Goal: Information Seeking & Learning: Learn about a topic

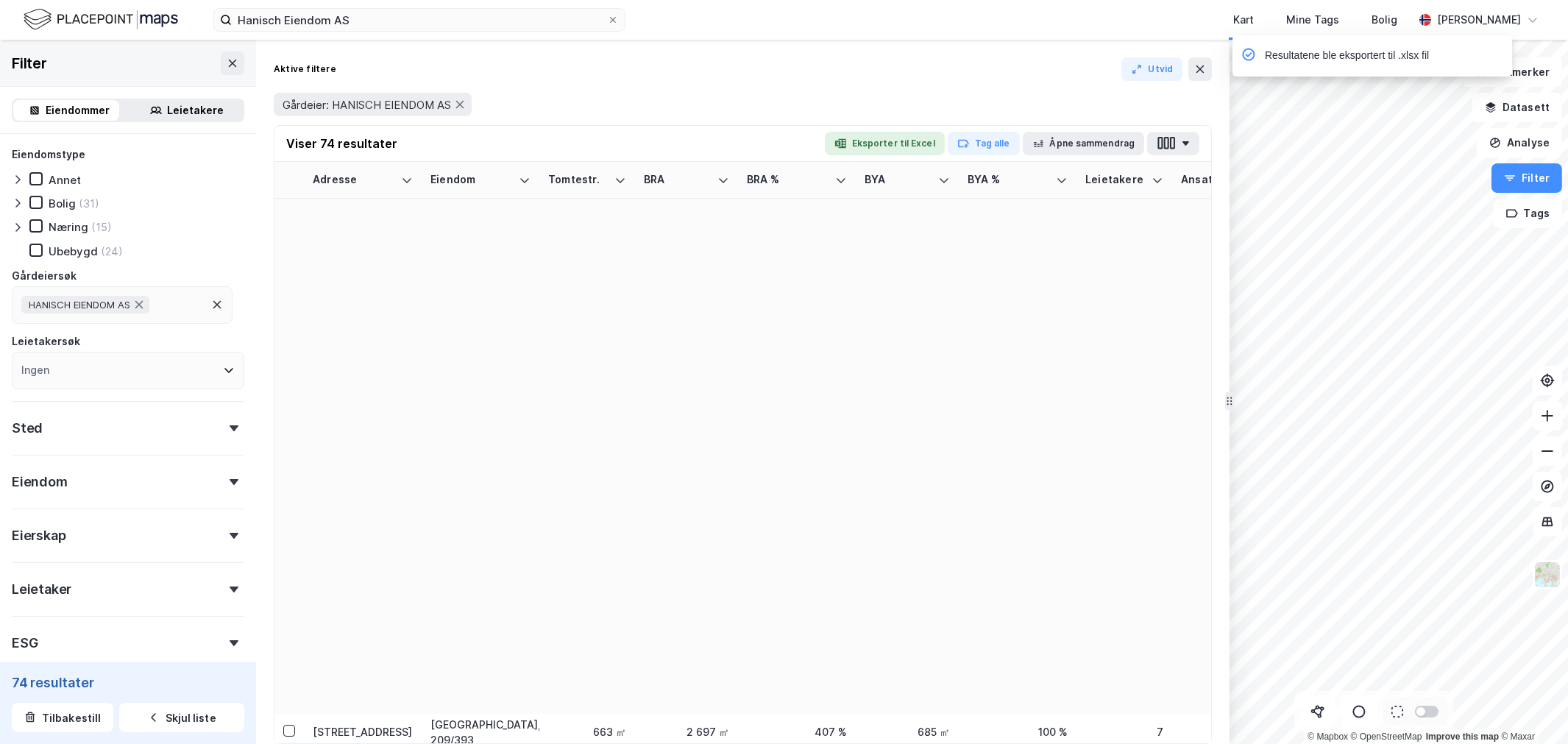
scroll to position [899, 0]
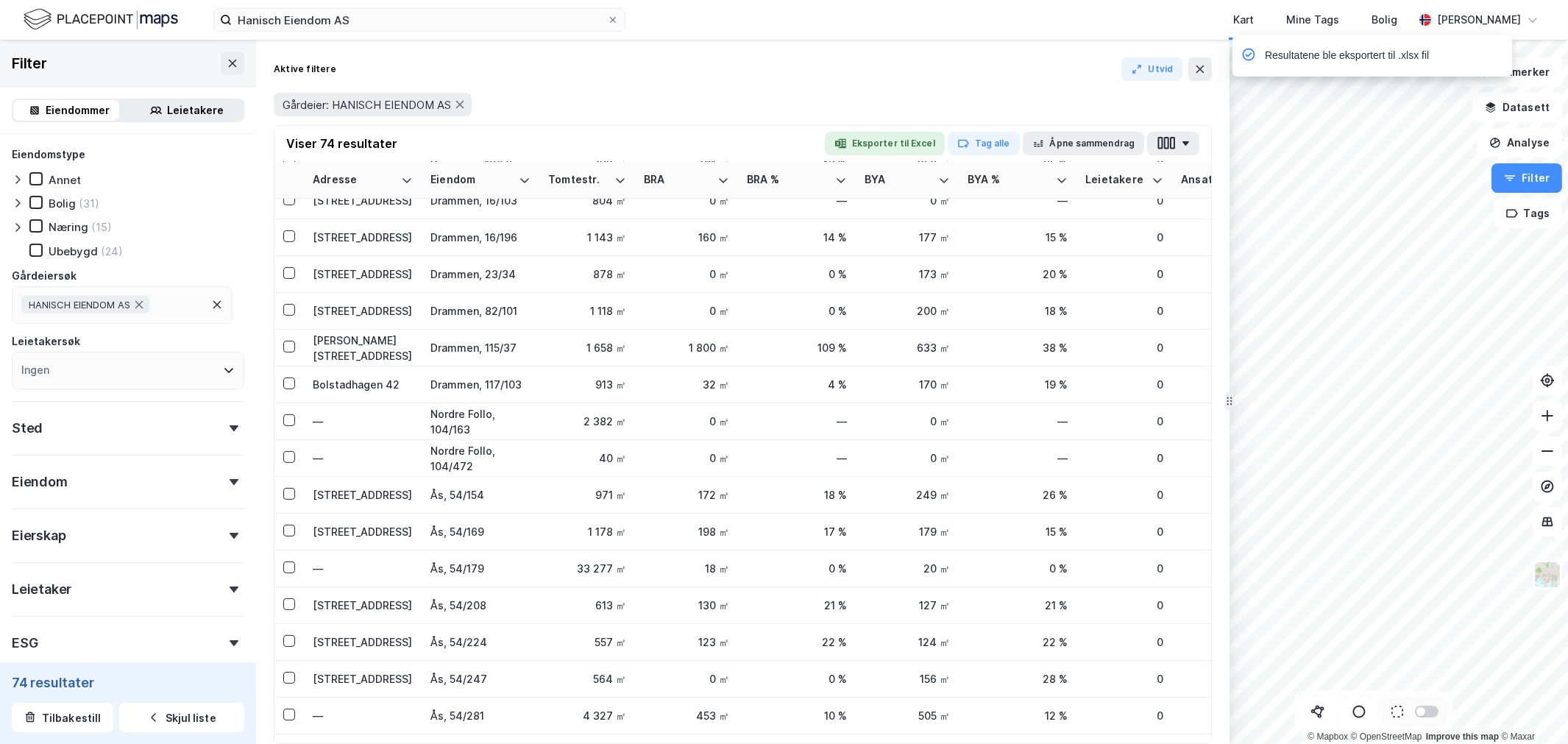
click at [312, 3] on div "Hanisch Eiendom AS Kart Mine Tags Bolig [PERSON_NAME]" at bounding box center [784, 19] width 1568 height 39
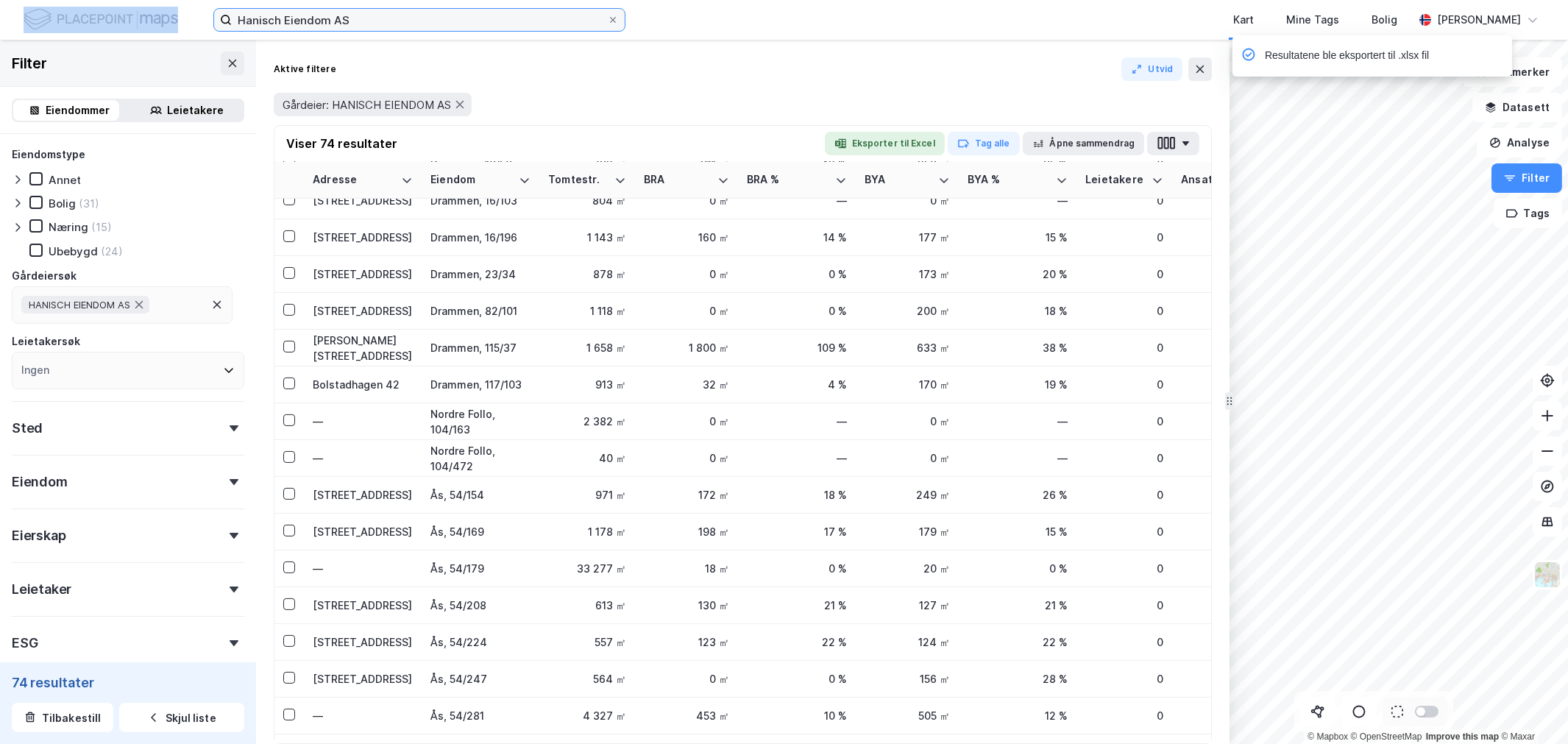
click at [313, 10] on input "Hanisch Eiendom AS" at bounding box center [419, 20] width 375 height 22
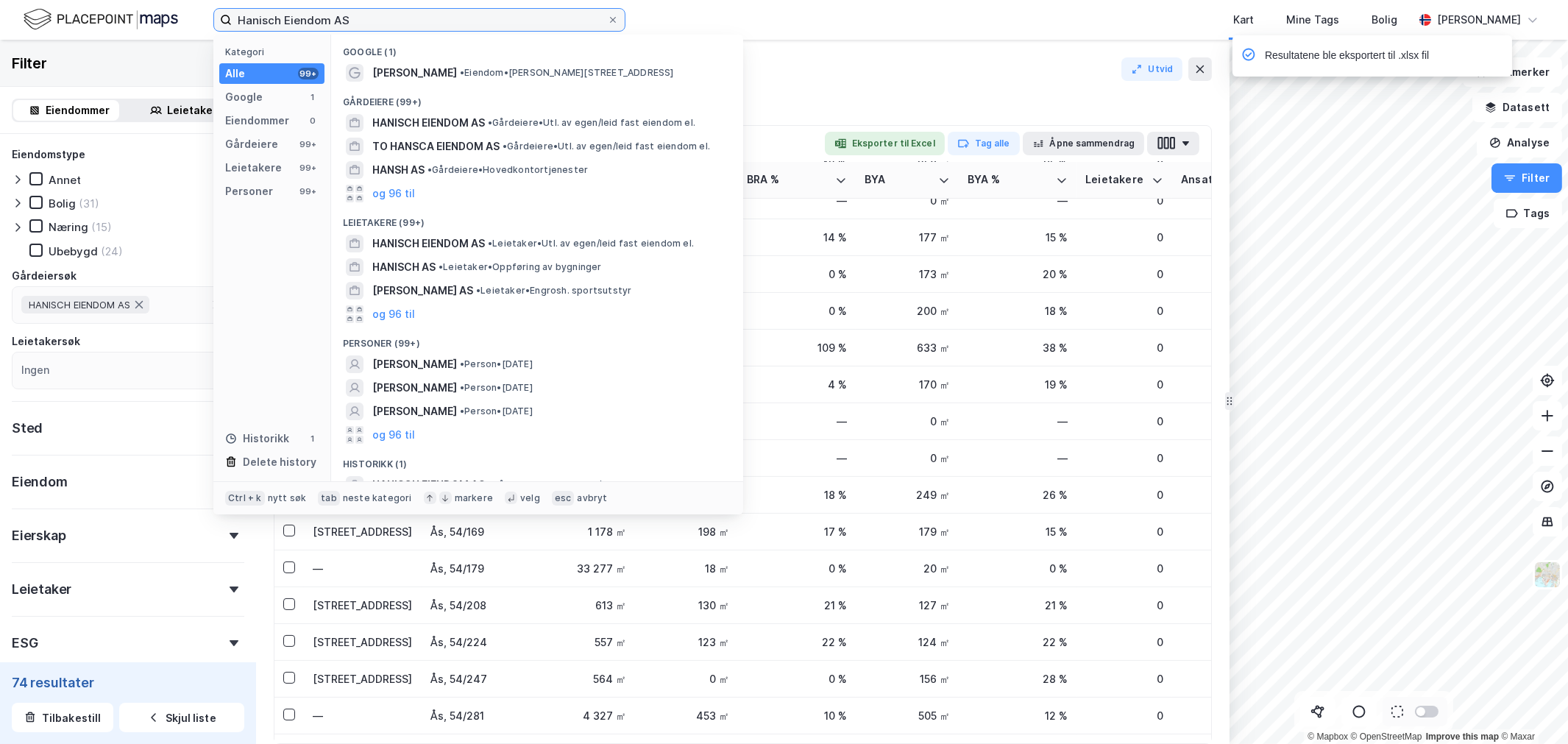
click at [313, 10] on input "Hanisch Eiendom AS" at bounding box center [419, 20] width 375 height 22
paste input "[STREET_ADDRESS]"
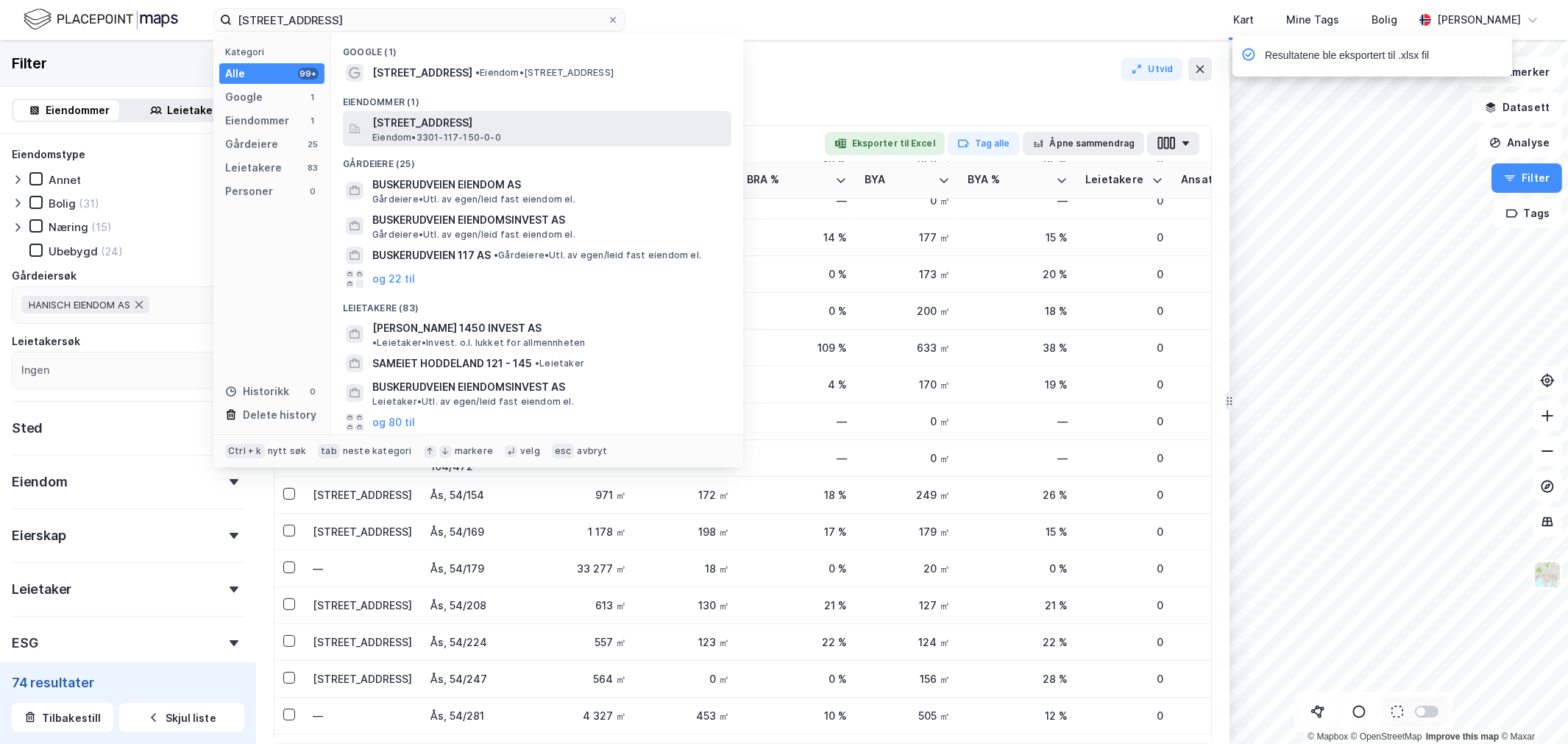
click at [420, 115] on span "[STREET_ADDRESS]" at bounding box center [548, 122] width 353 height 17
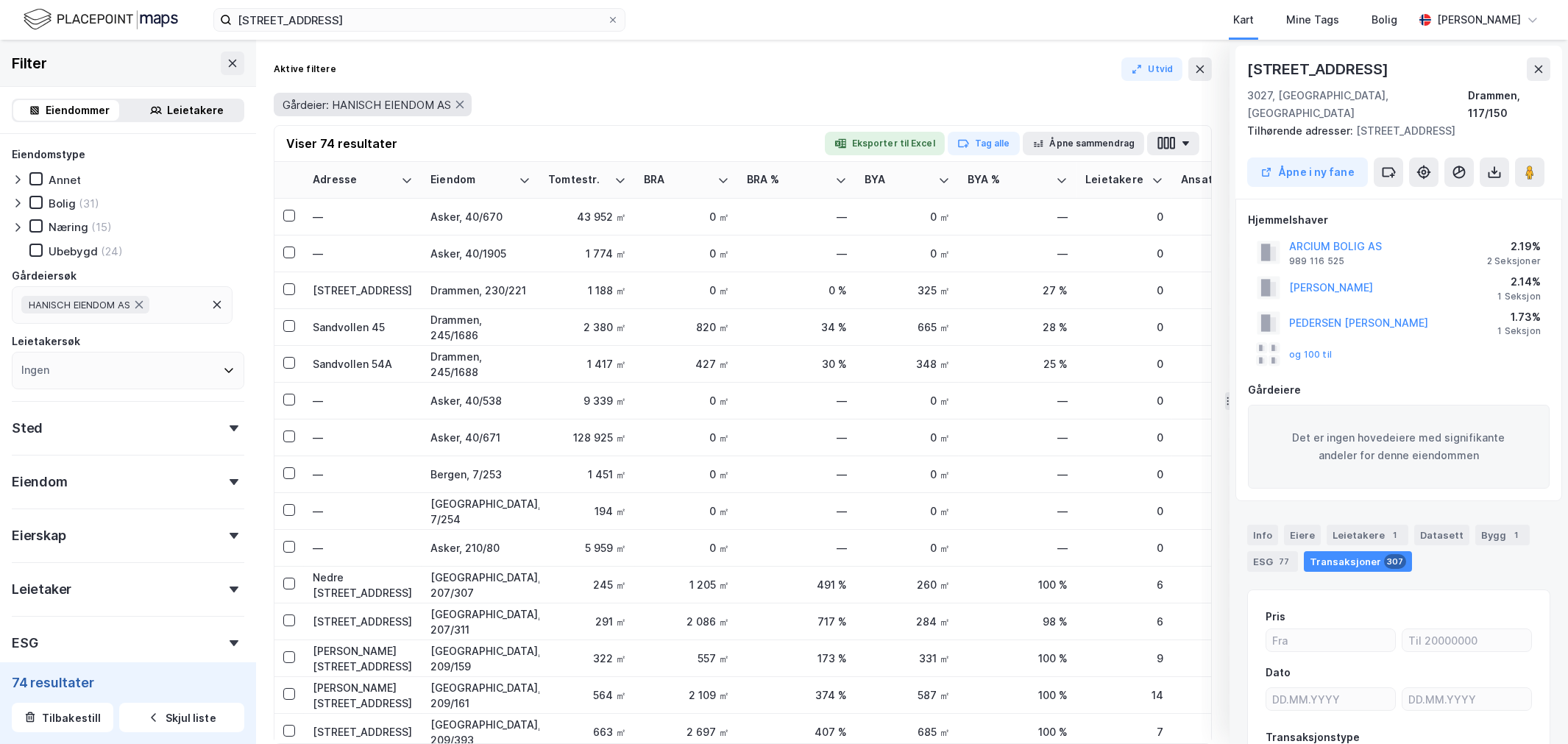
scroll to position [82, 0]
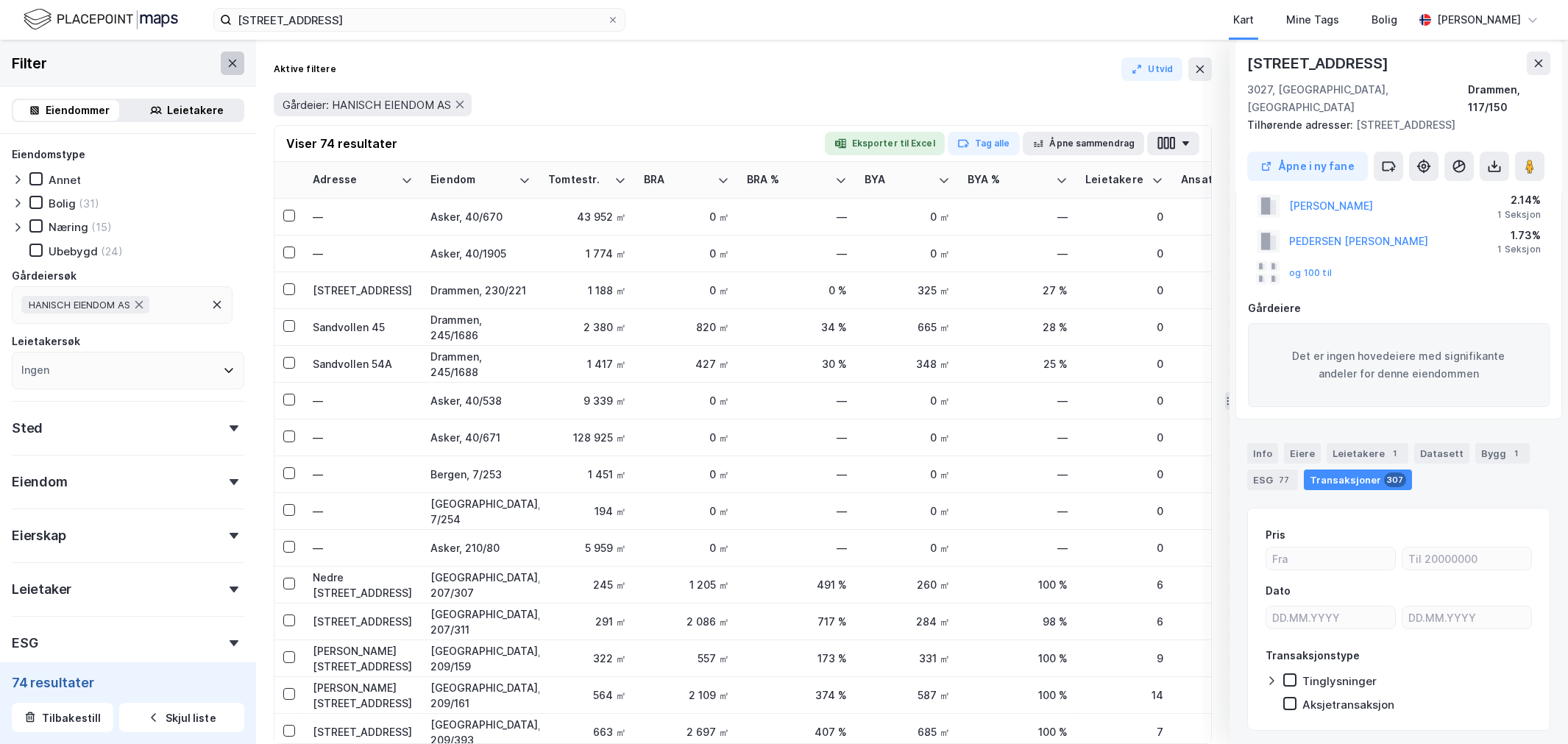
click at [226, 52] on button at bounding box center [233, 63] width 24 height 24
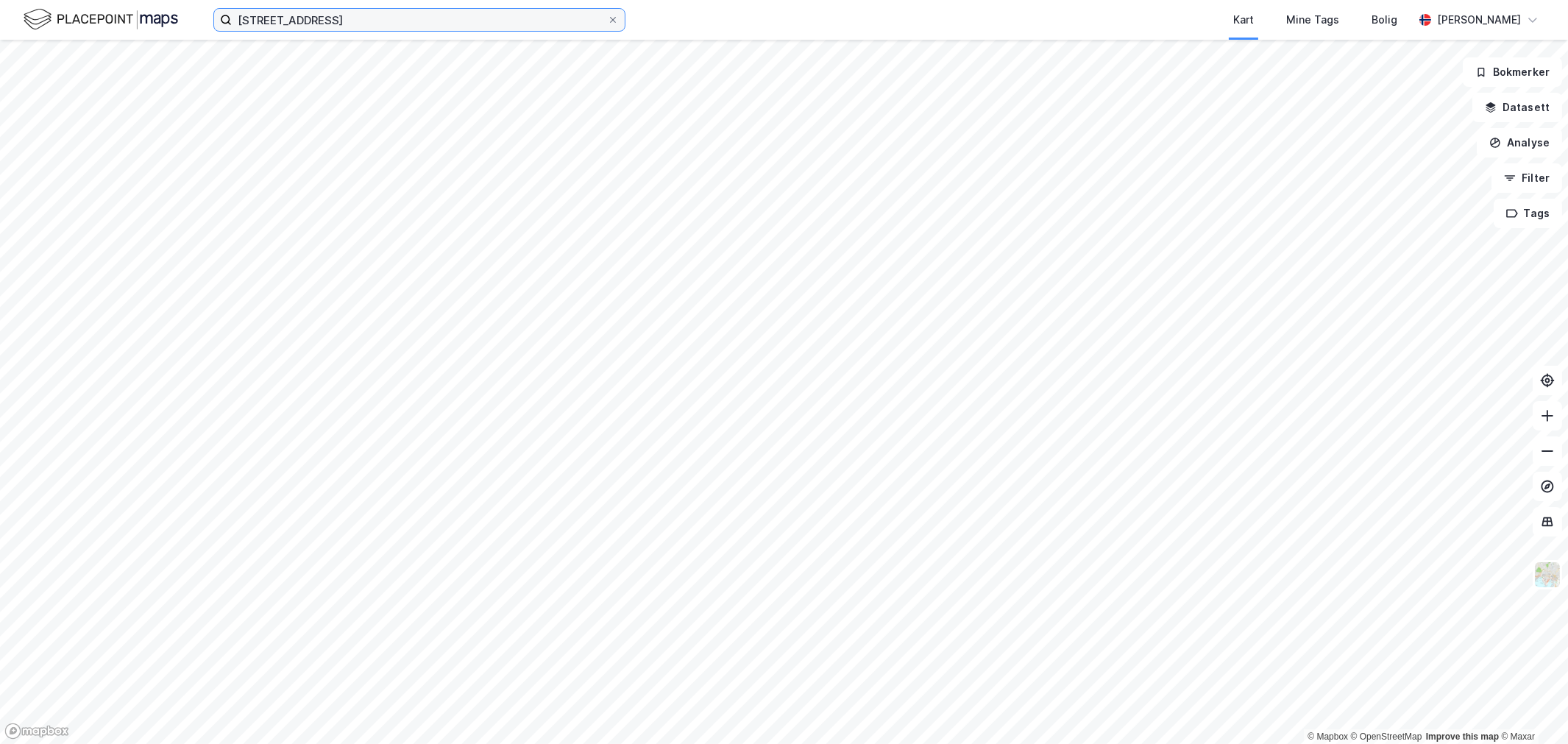
click at [392, 28] on input "[STREET_ADDRESS]" at bounding box center [419, 20] width 375 height 22
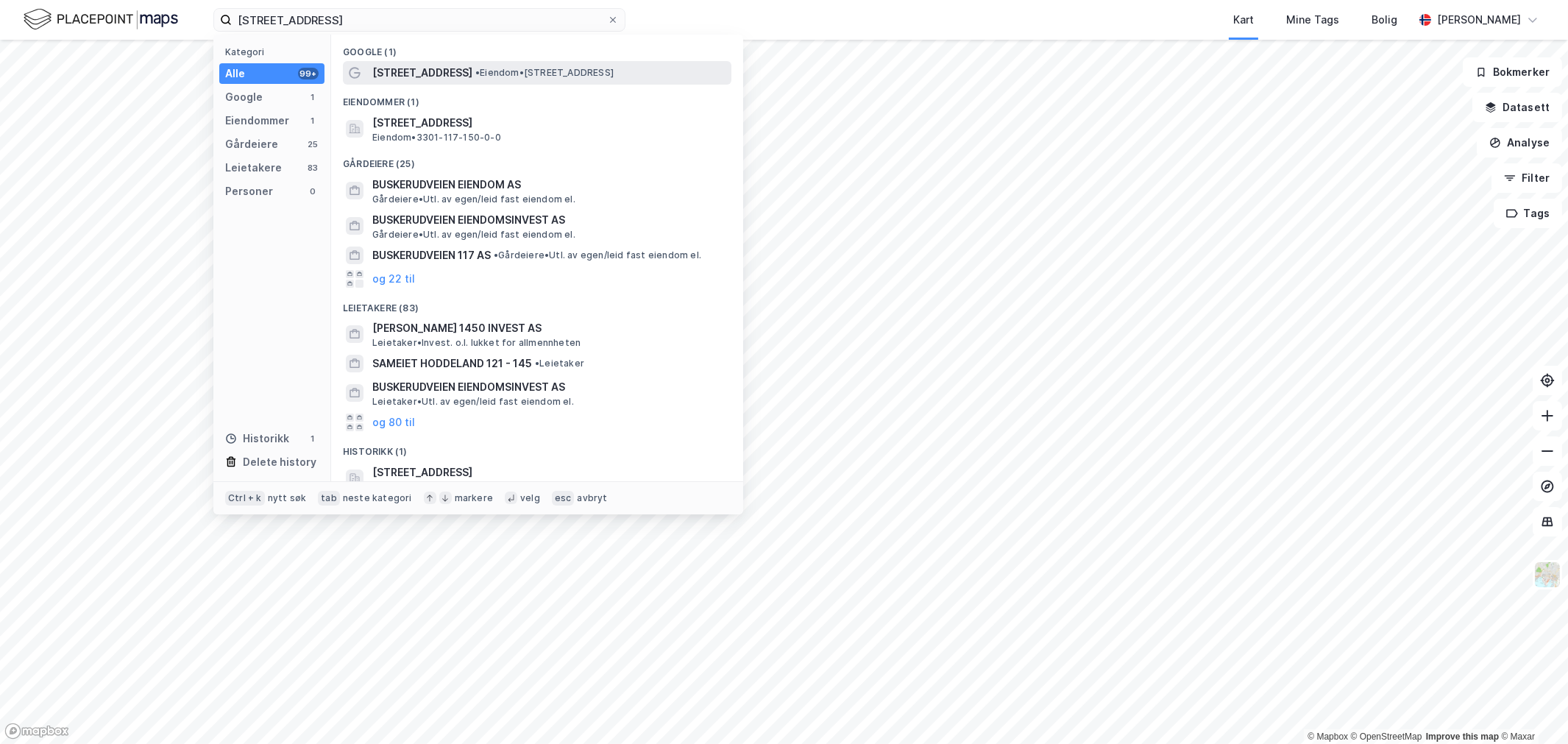
click at [410, 65] on span "[STREET_ADDRESS]" at bounding box center [422, 72] width 100 height 17
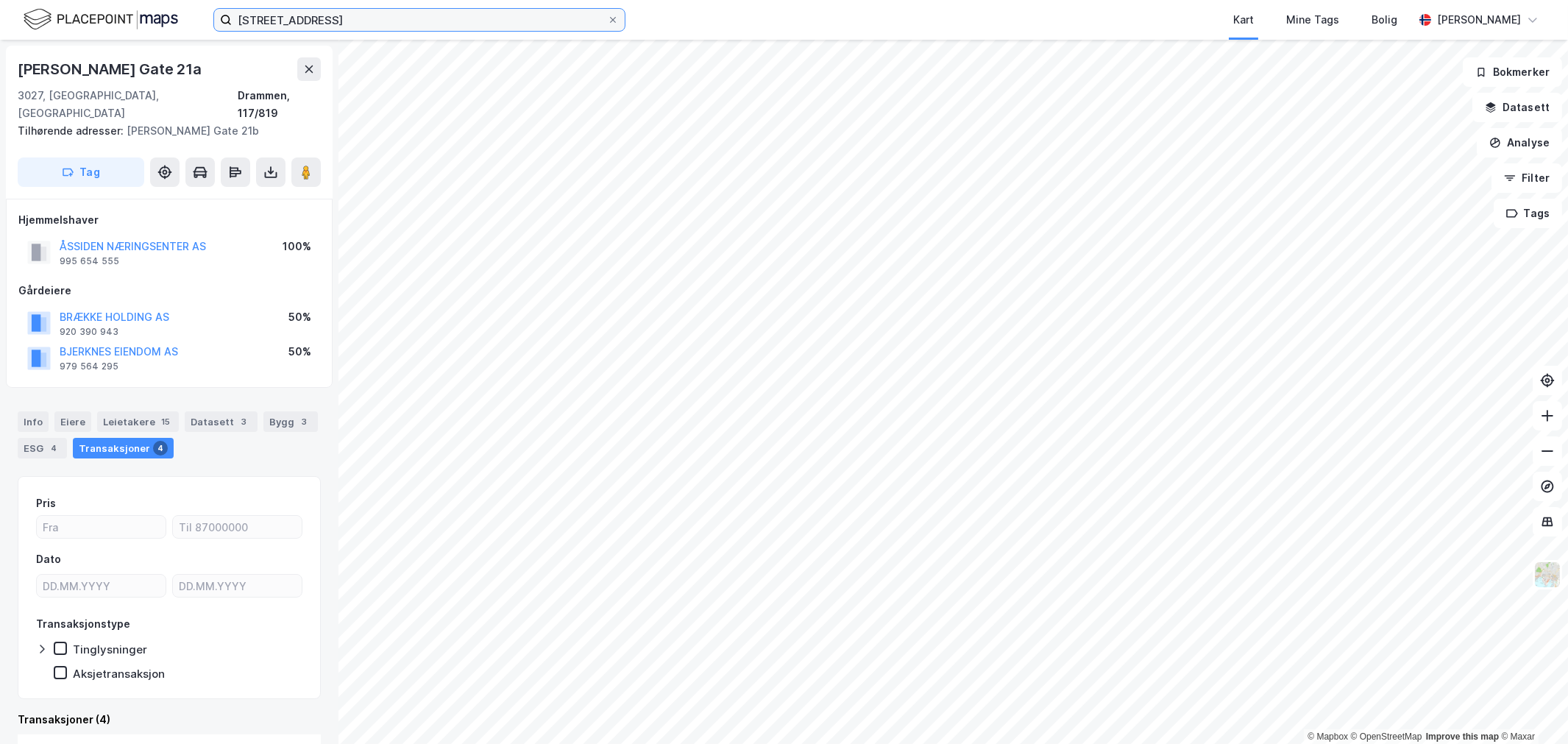
click at [331, 17] on input "[STREET_ADDRESS]" at bounding box center [419, 20] width 375 height 22
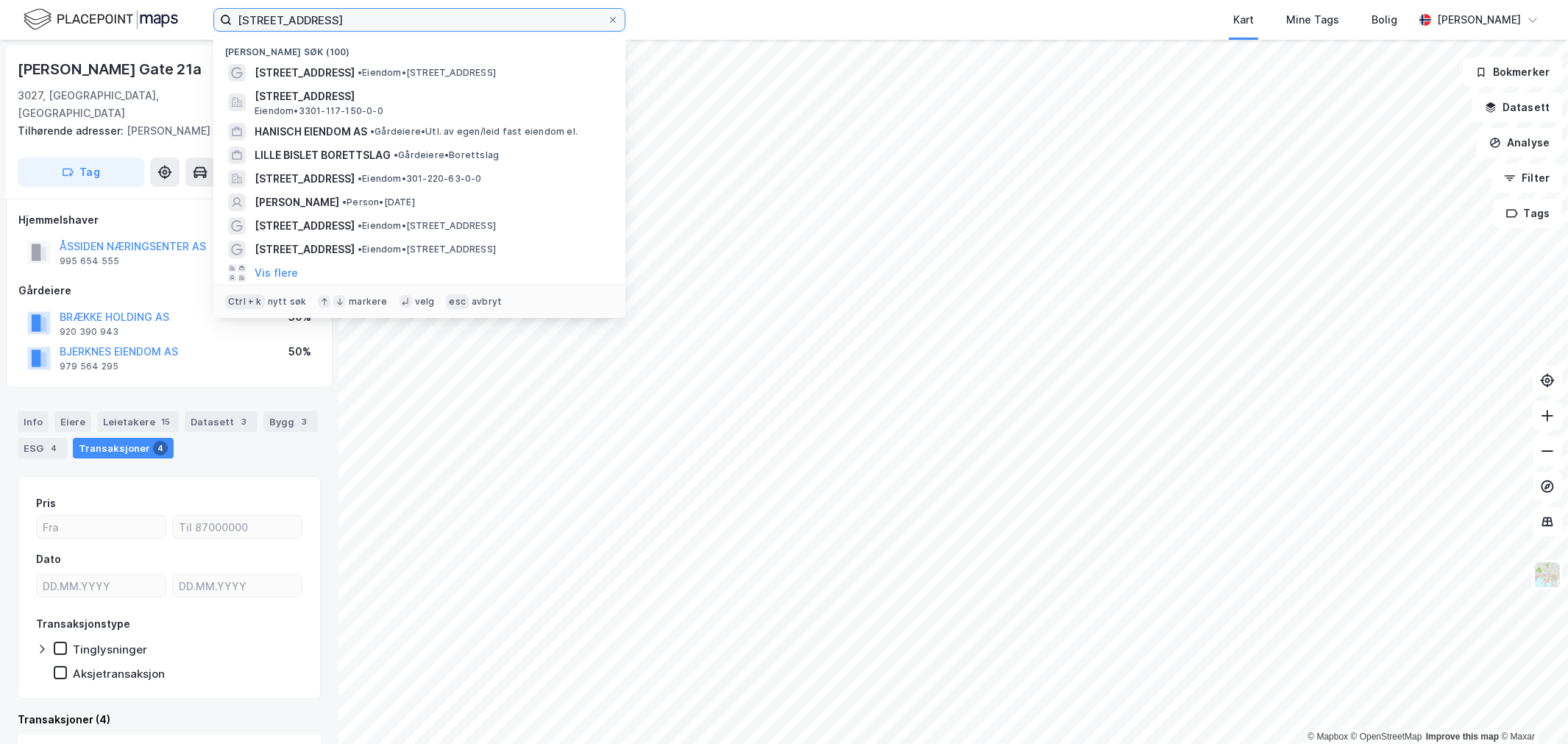
click at [331, 17] on input "[STREET_ADDRESS]" at bounding box center [419, 20] width 375 height 22
paste input "Nedre Storgate 23"
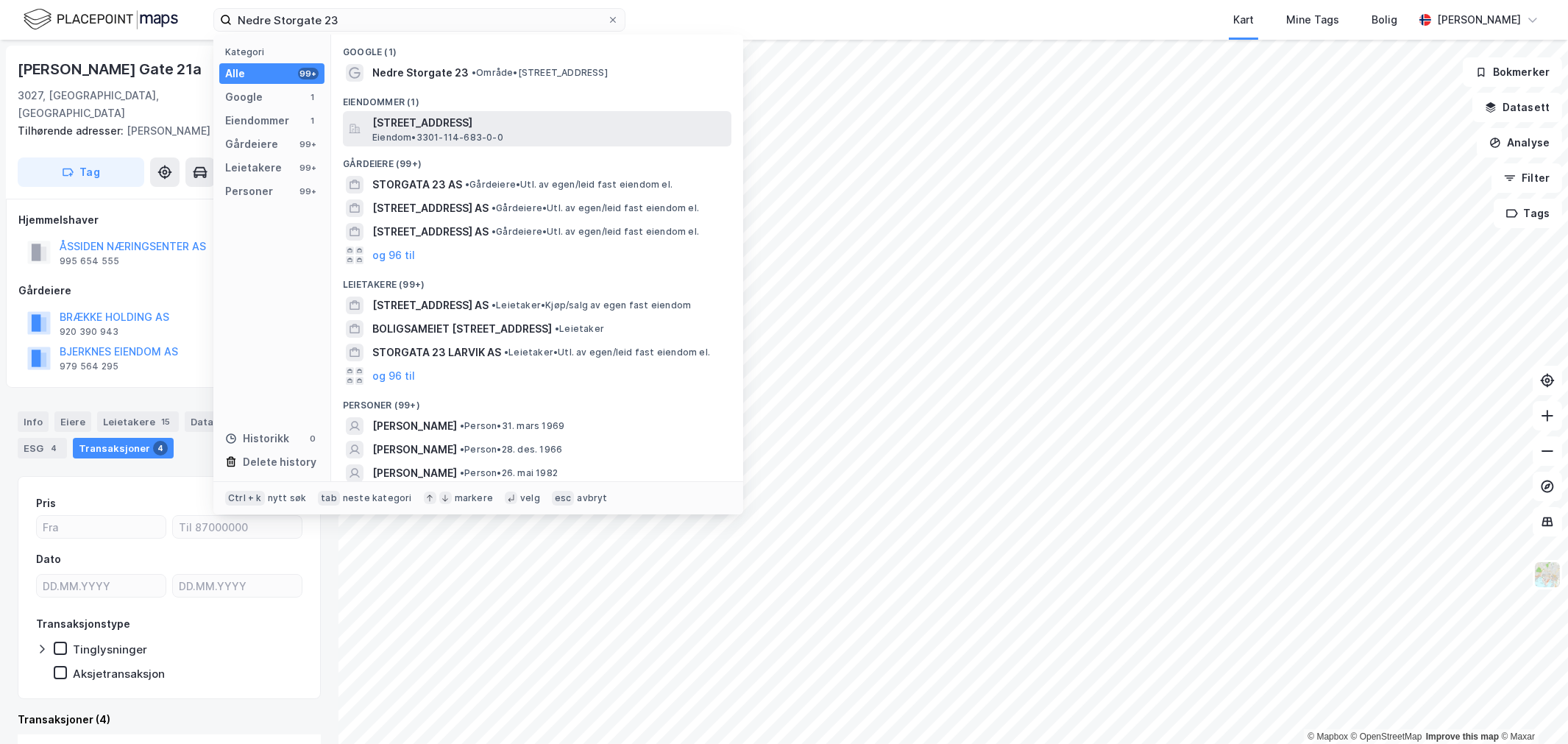
click at [454, 123] on span "[STREET_ADDRESS]" at bounding box center [548, 122] width 353 height 17
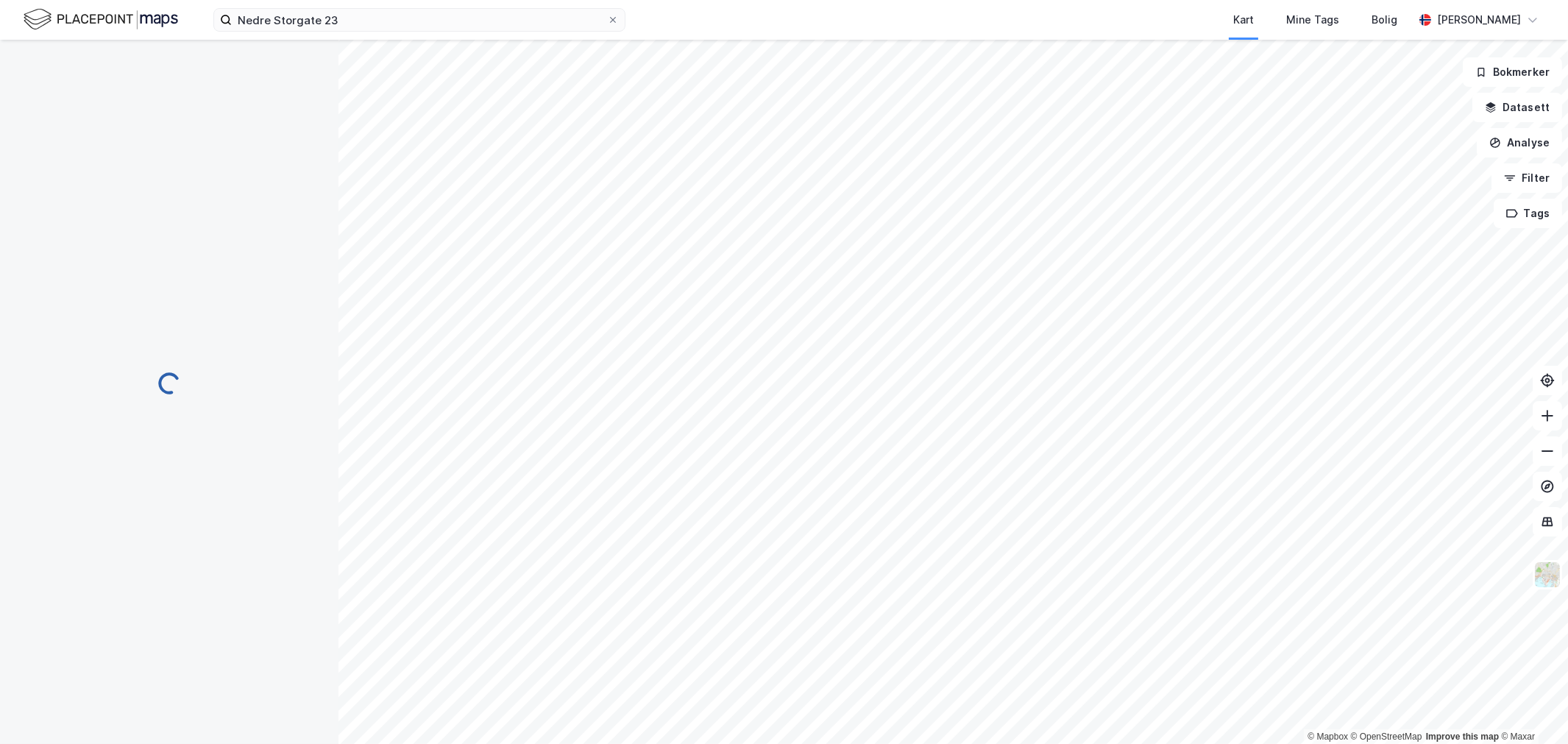
scroll to position [2, 0]
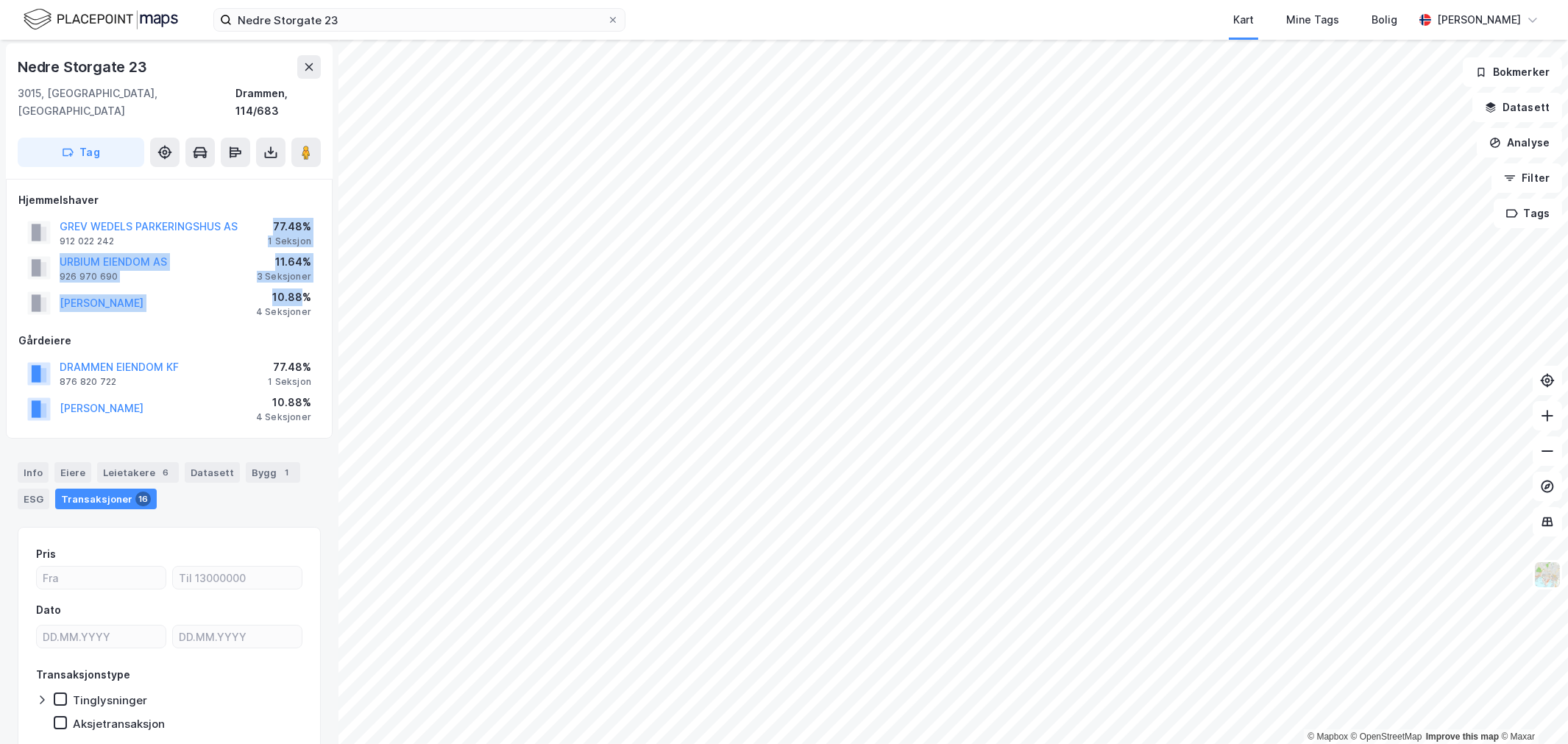
drag, startPoint x: 267, startPoint y: 199, endPoint x: 306, endPoint y: 287, distance: 96.3
click at [306, 287] on div "GREV WEDELS PARKERINGSHUS AS 912 022 242 77.48% 1 Seksjon URBIUM EIENDOM AS 926…" at bounding box center [169, 268] width 302 height 106
click at [304, 305] on div "Hjemmelshaver GREV WEDELS PARKERINGSHUS AS 912 022 242 77.48% 1 Seksjon URBIUM …" at bounding box center [169, 309] width 302 height 235
drag, startPoint x: 311, startPoint y: 300, endPoint x: 210, endPoint y: 185, distance: 153.1
click at [210, 192] on div "Hjemmelshaver GREV WEDELS PARKERINGSHUS AS 912 022 242 77.48% 1 Seksjon URBIUM …" at bounding box center [169, 256] width 302 height 129
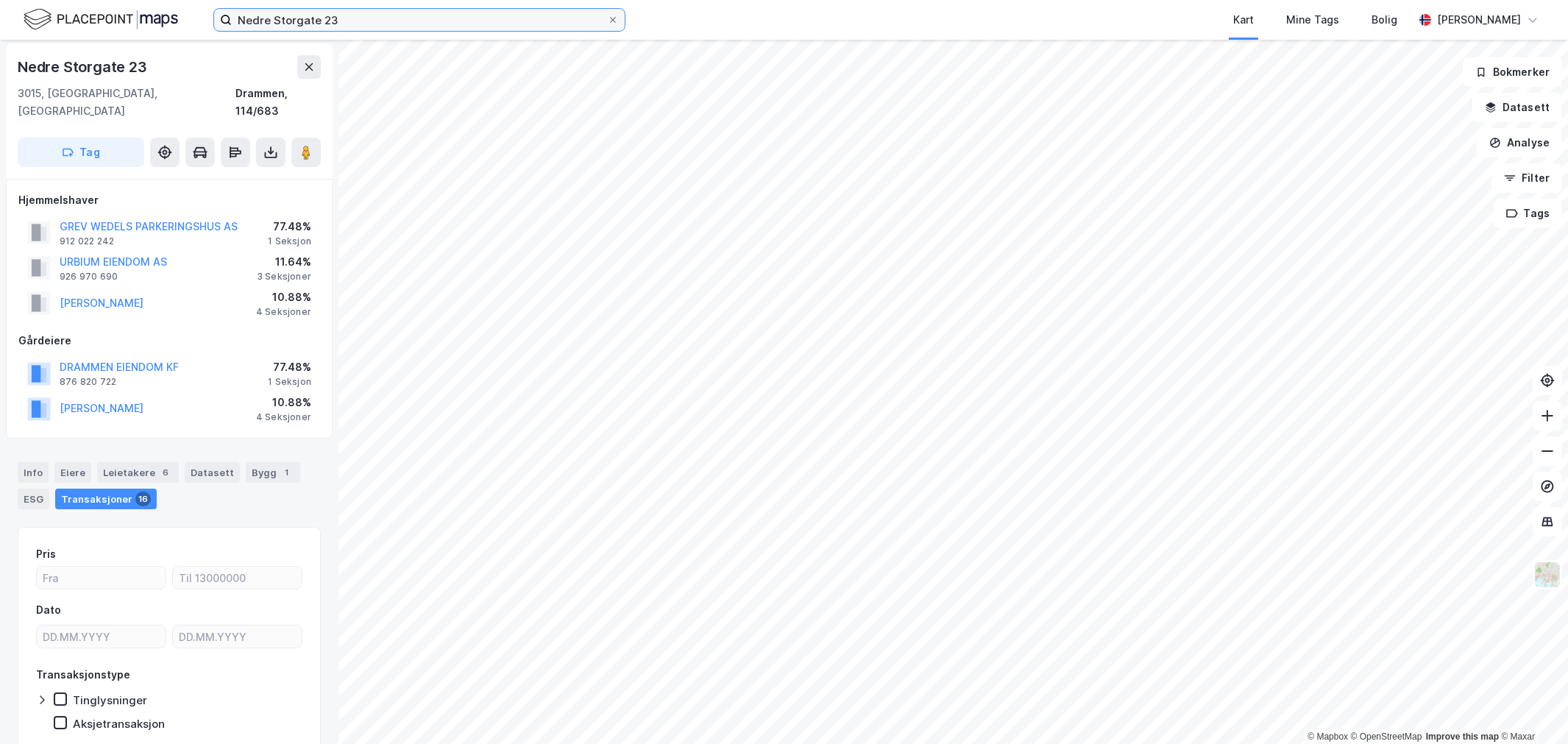
click at [282, 28] on input "Nedre Storgate 23" at bounding box center [419, 20] width 375 height 22
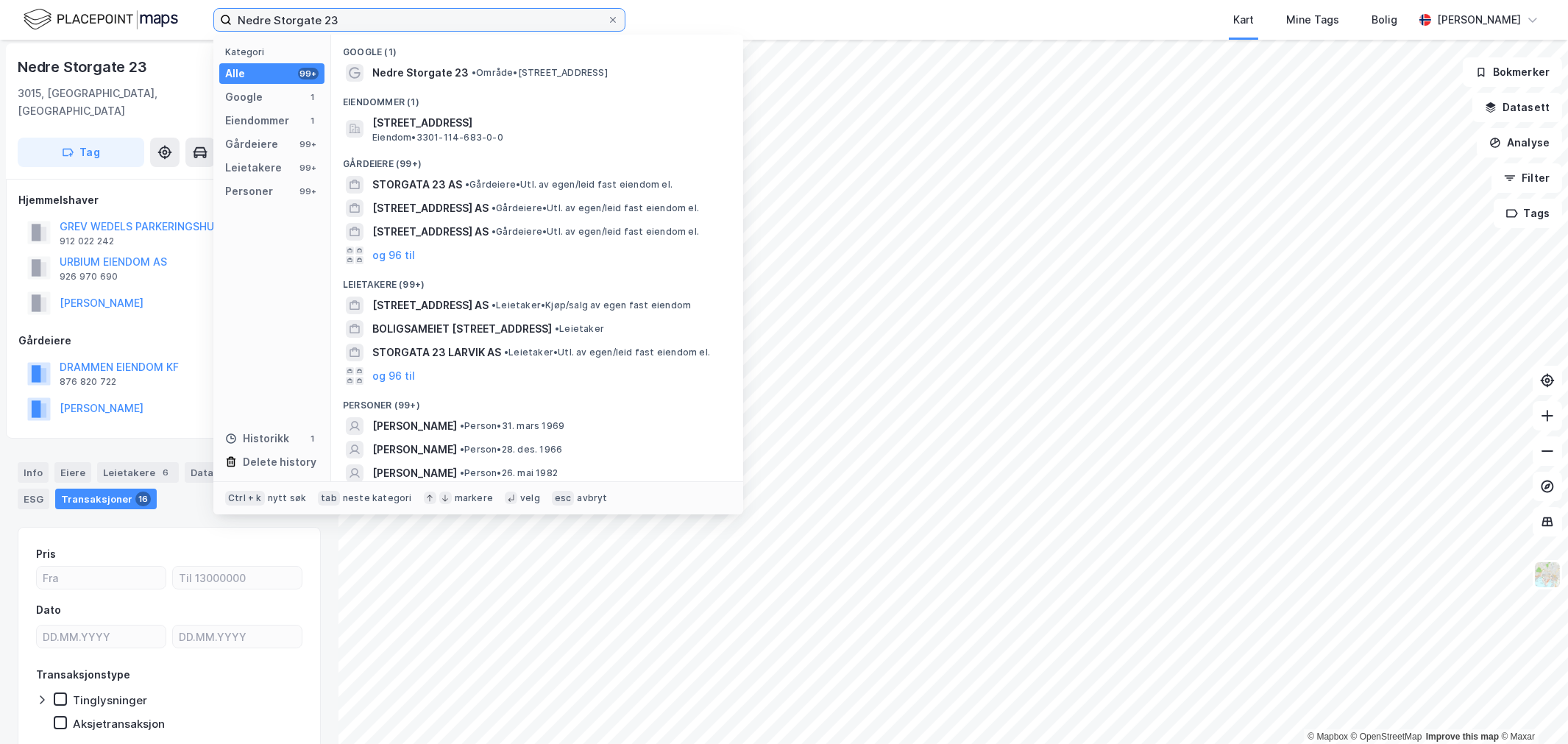
click at [282, 28] on input "Nedre Storgate 23" at bounding box center [419, 20] width 375 height 22
paste input "Hagatjernveien 8C"
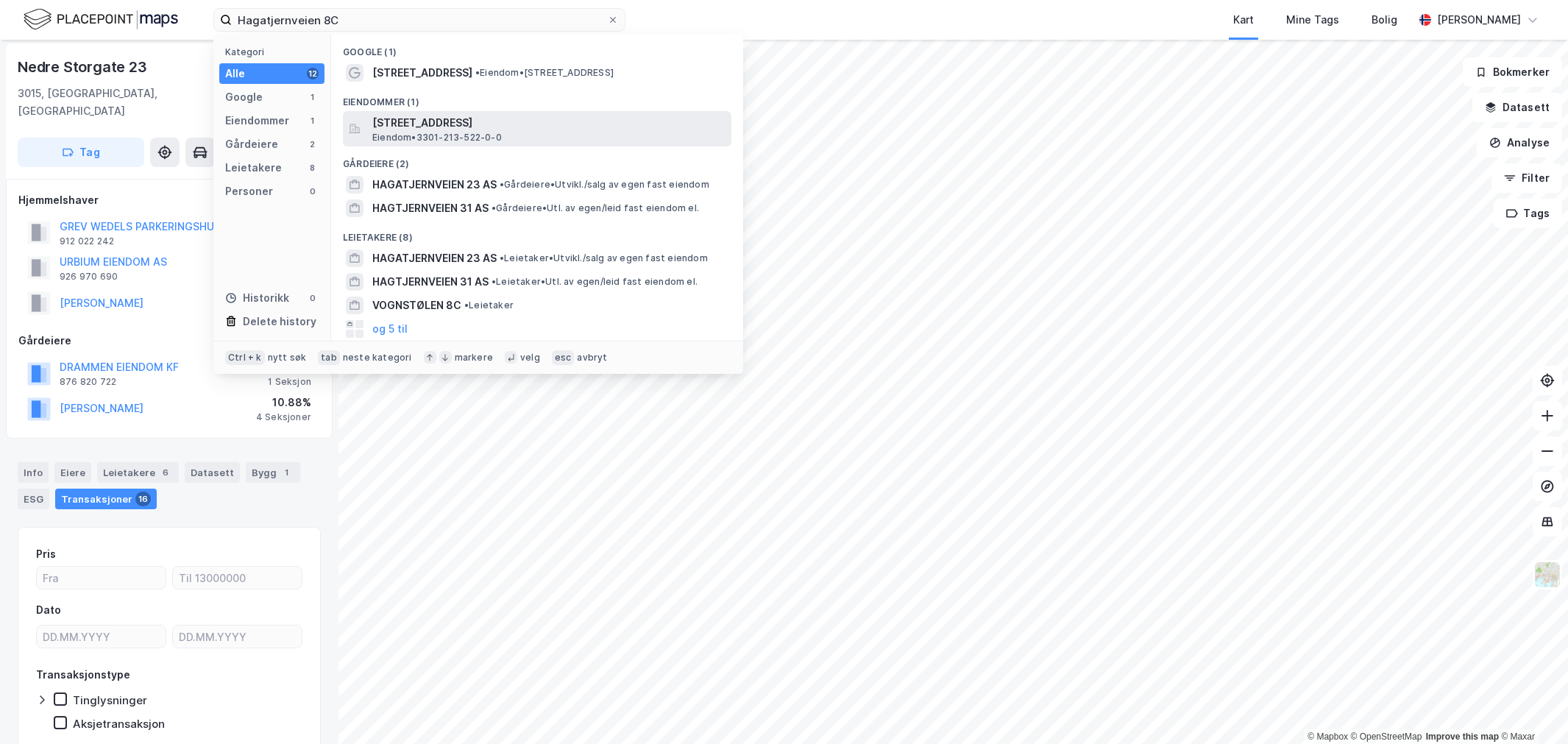
click at [447, 126] on span "[STREET_ADDRESS]" at bounding box center [548, 122] width 353 height 17
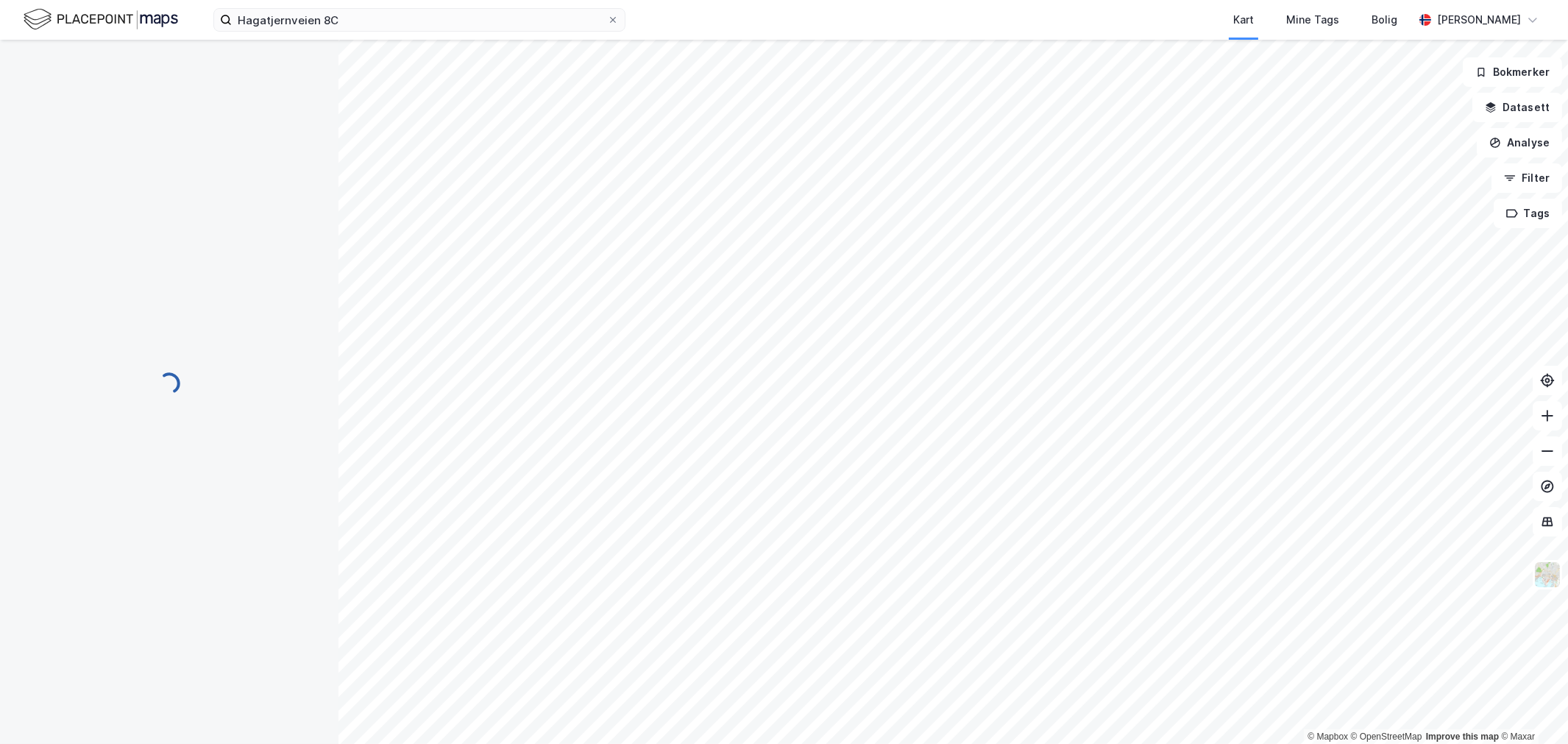
scroll to position [2, 0]
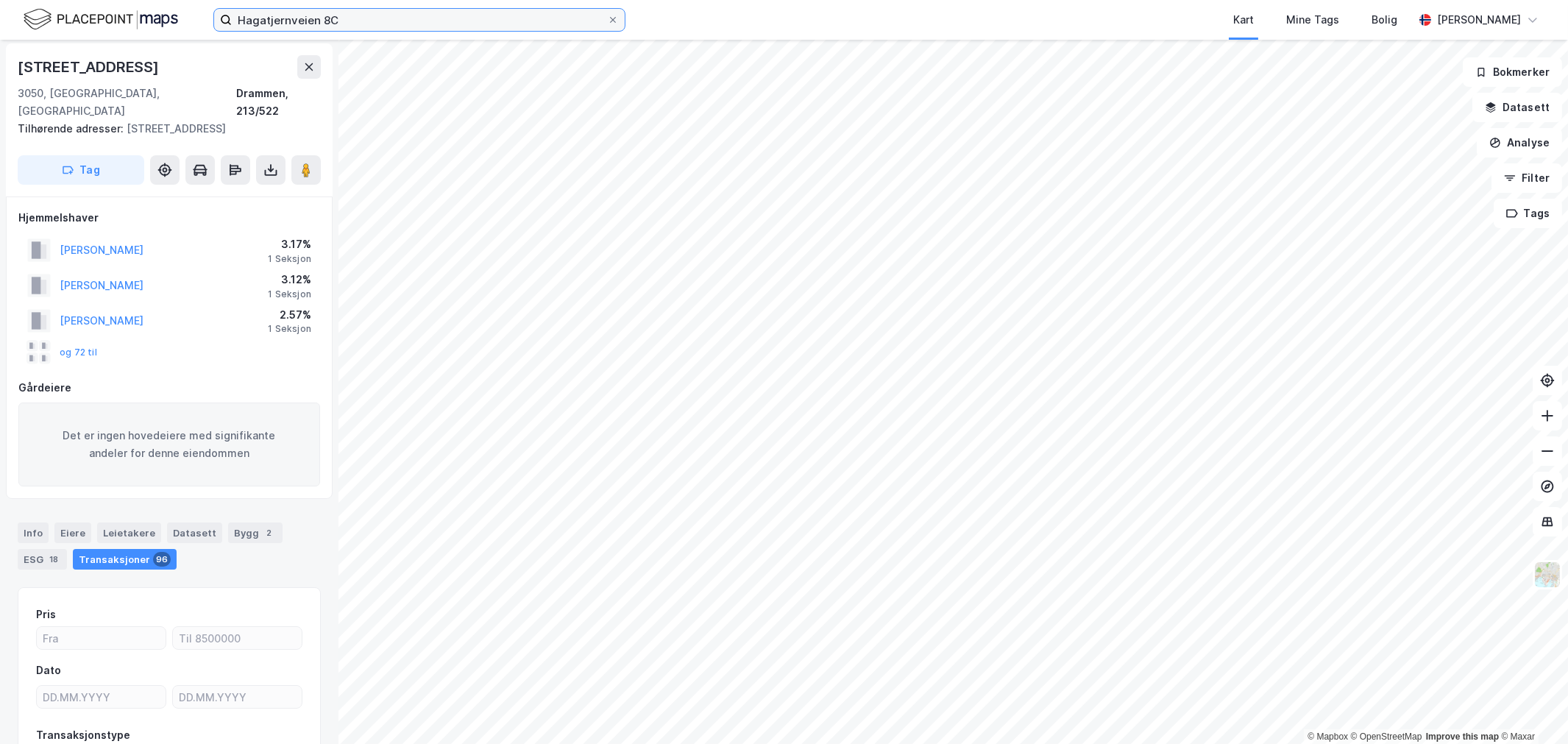
click at [296, 19] on input "Hagatjernveien 8C" at bounding box center [419, 20] width 375 height 22
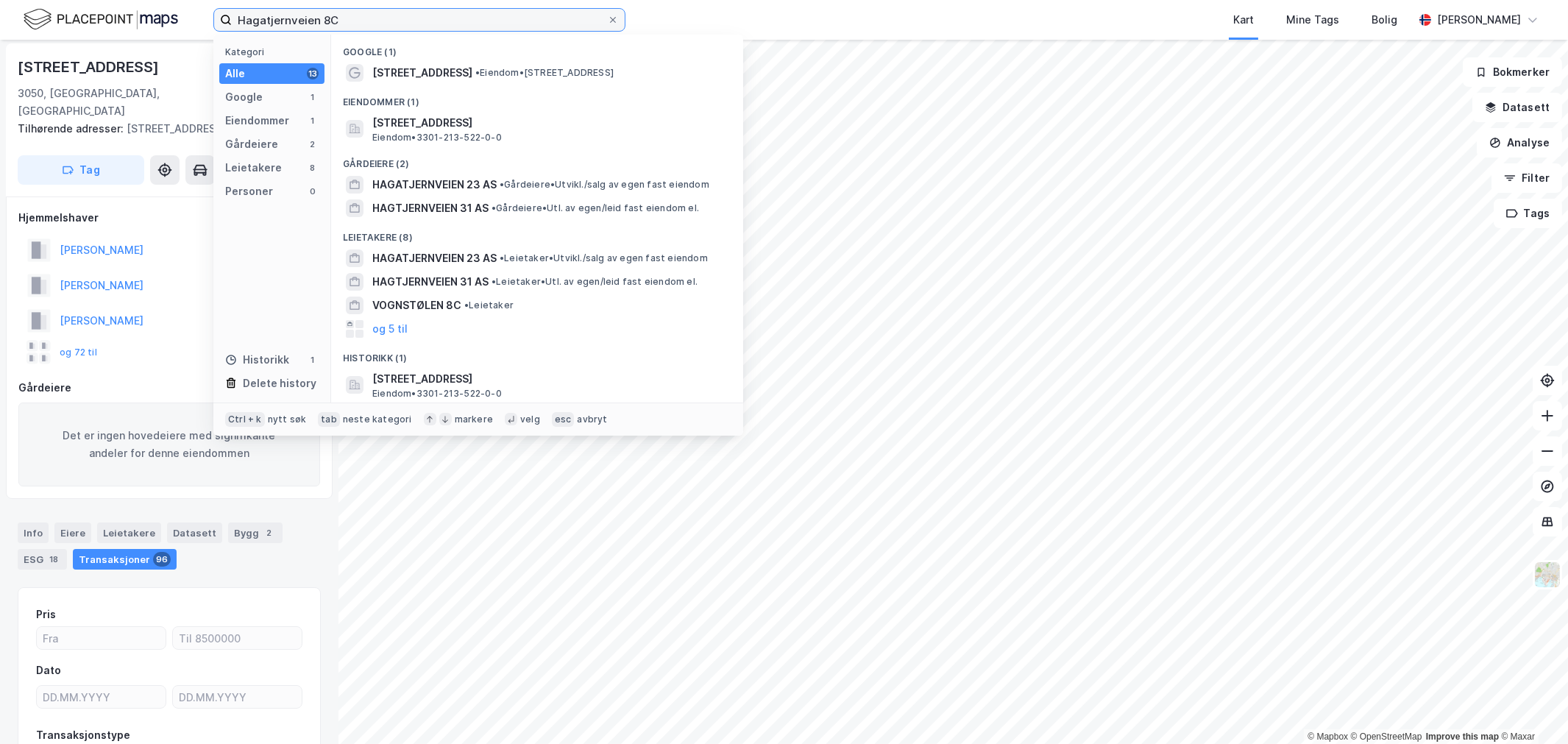
click at [296, 19] on input "Hagatjernveien 8C" at bounding box center [419, 20] width 375 height 22
paste input "[STREET_ADDRESS]"
click at [296, 19] on input "[STREET_ADDRESS]" at bounding box center [419, 20] width 375 height 22
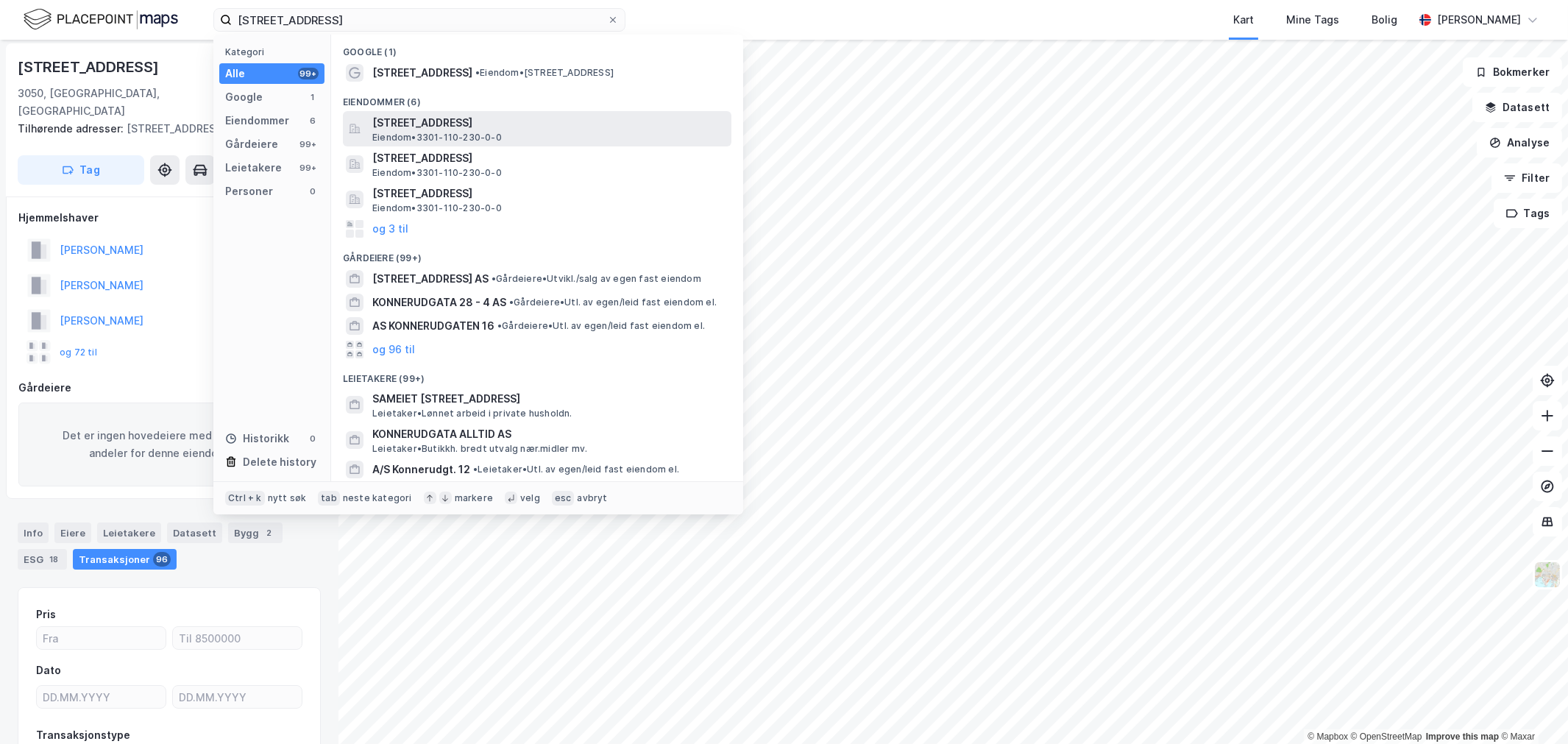
click at [494, 117] on span "[STREET_ADDRESS]" at bounding box center [548, 122] width 353 height 17
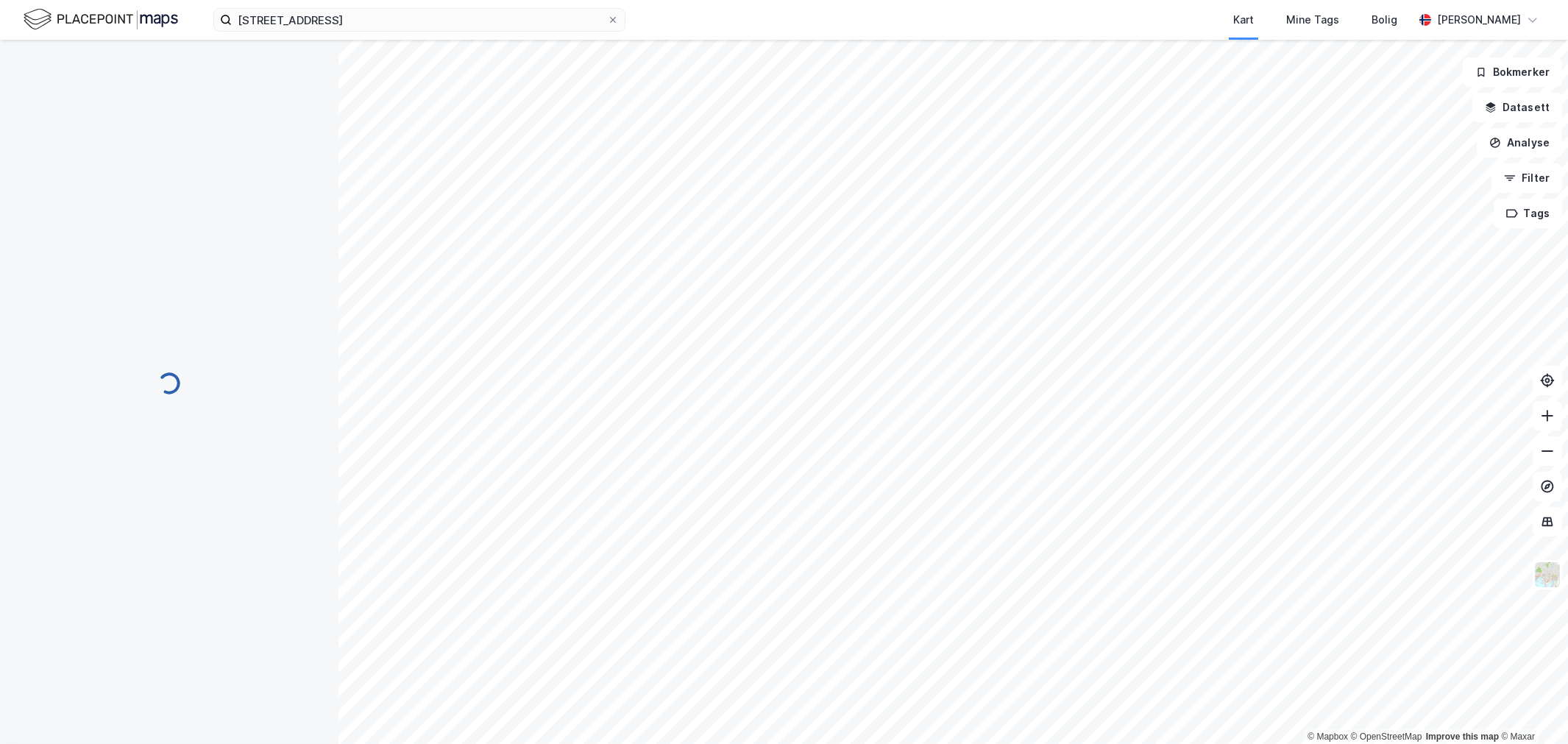
scroll to position [2, 0]
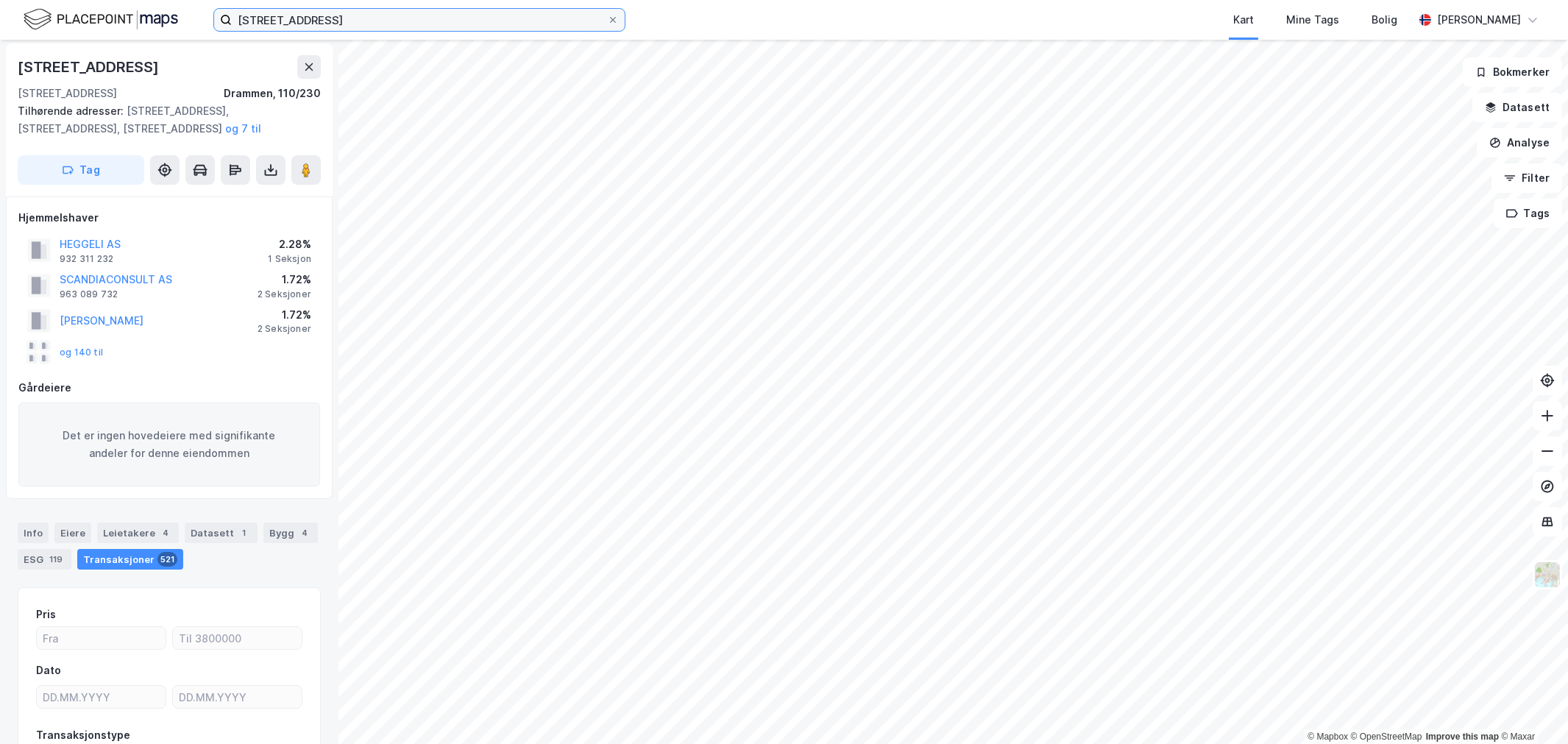
click at [260, 9] on input "[STREET_ADDRESS]" at bounding box center [419, 20] width 375 height 22
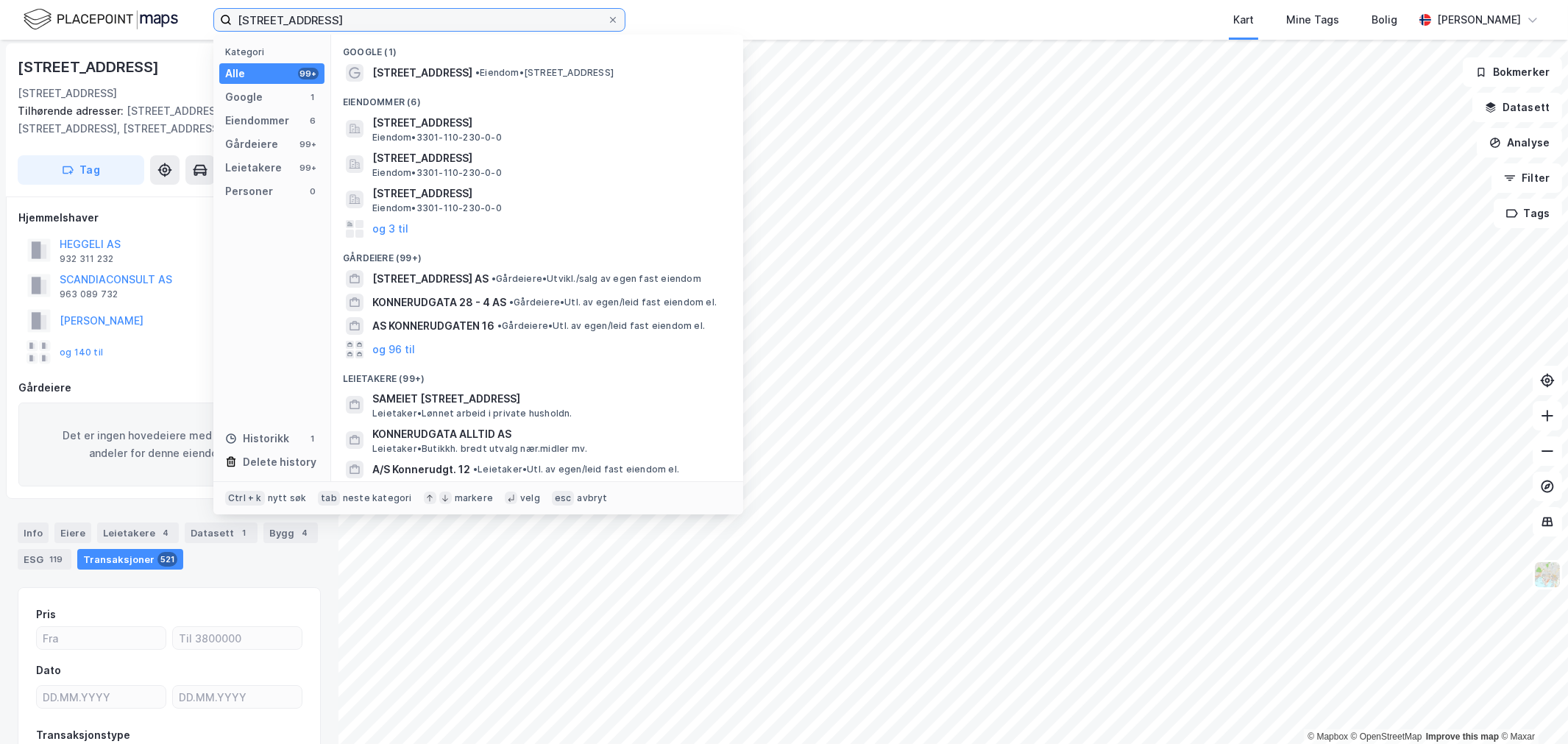
click at [260, 9] on input "[STREET_ADDRESS]" at bounding box center [419, 20] width 375 height 22
paste input "astanjeveien 68"
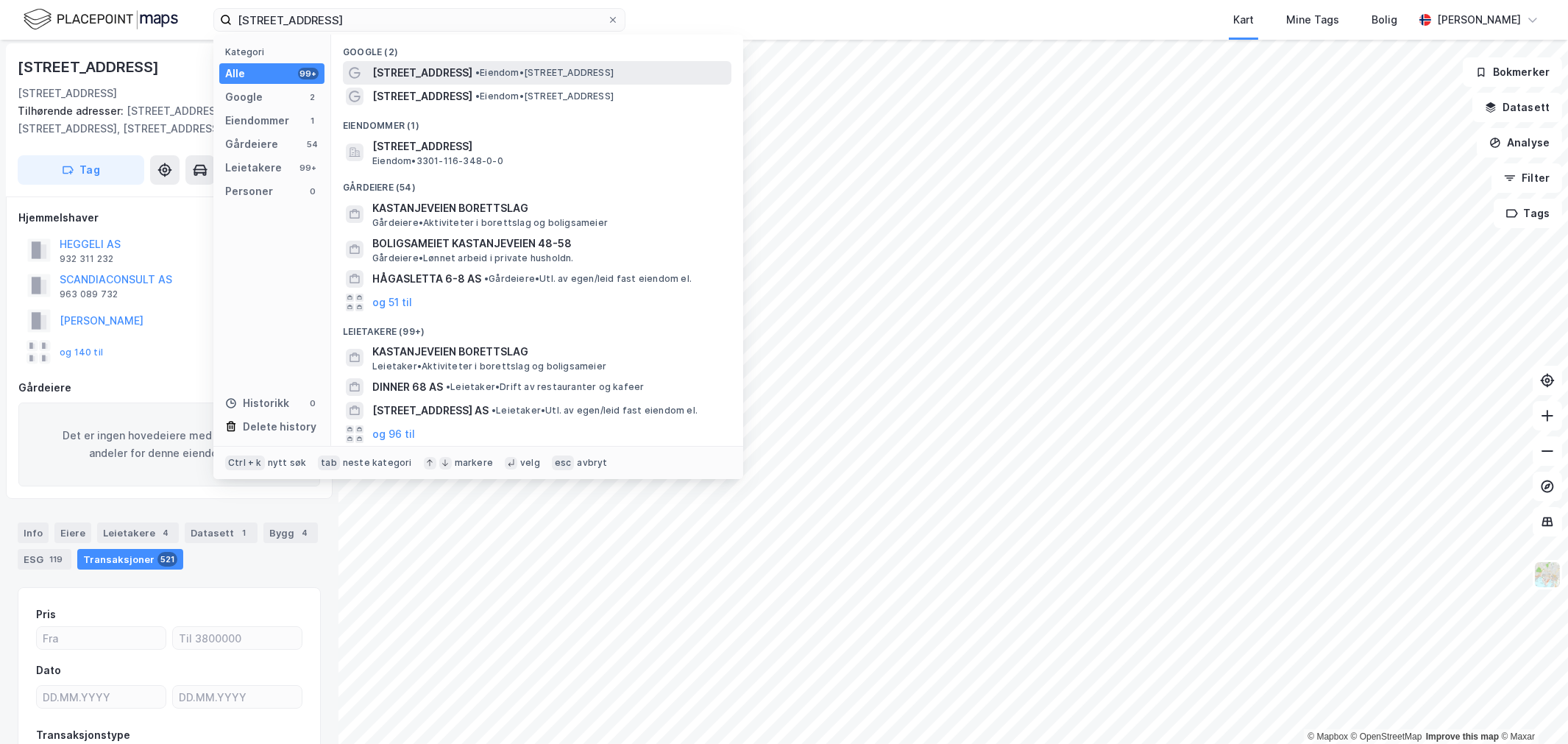
click at [493, 82] on div "[PERSON_NAME][STREET_ADDRESS] • Eiendom • [STREET_ADDRESS]" at bounding box center [537, 73] width 389 height 24
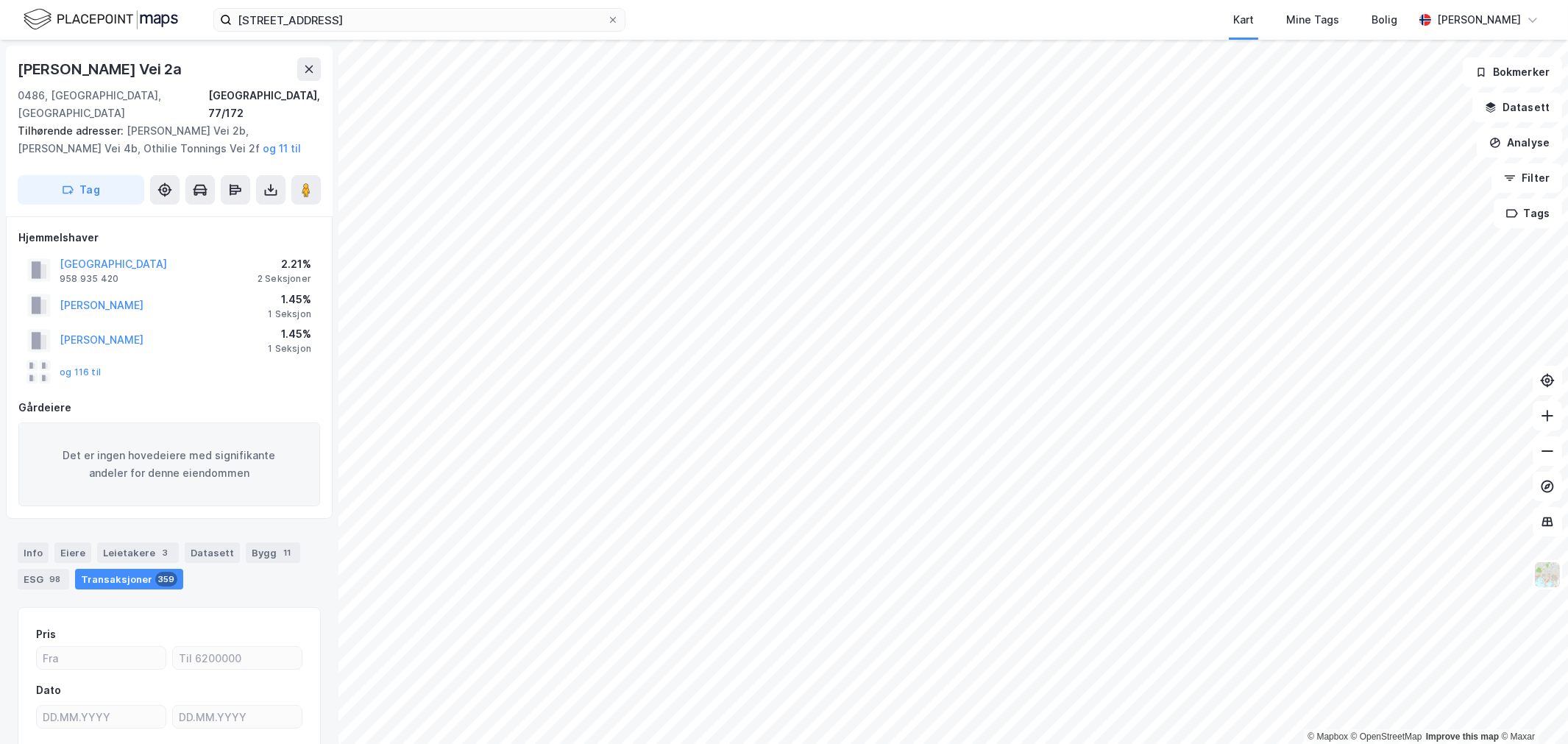
scroll to position [2, 0]
click at [181, 255] on div "OSLO KOMMUNE 958 935 420 2.21% 2 Seksjoner" at bounding box center [169, 268] width 302 height 36
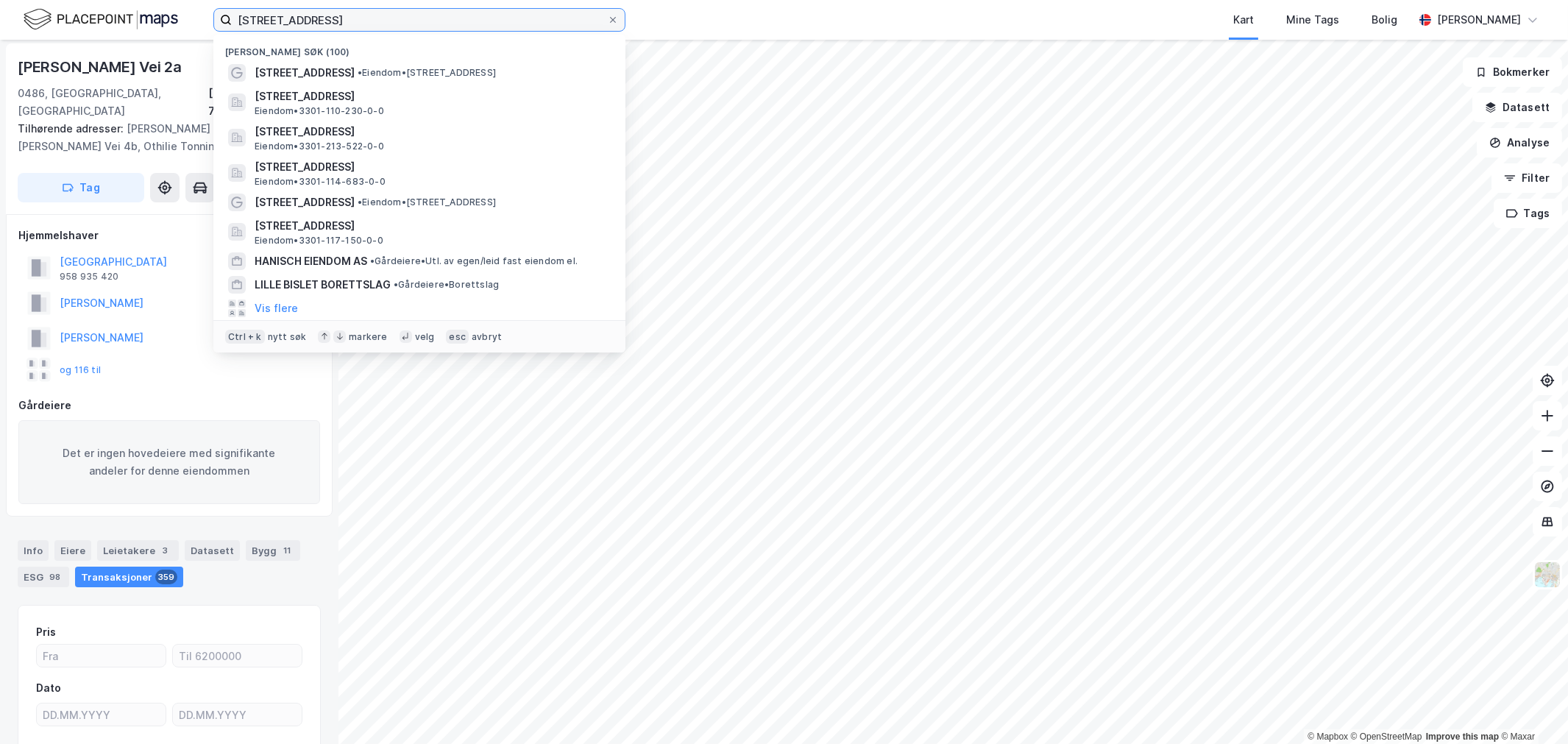
click at [404, 24] on input "[STREET_ADDRESS]" at bounding box center [419, 20] width 375 height 22
type input "u"
